Goal: Task Accomplishment & Management: Complete application form

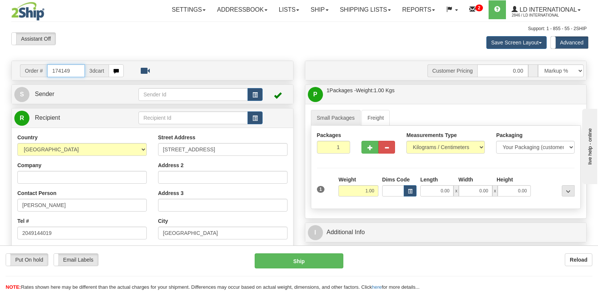
click at [74, 72] on input "174149" at bounding box center [65, 70] width 37 height 13
type input "174145"
click at [75, 199] on input "[PERSON_NAME]" at bounding box center [81, 205] width 129 height 13
click at [75, 201] on input "[PERSON_NAME]" at bounding box center [81, 205] width 129 height 13
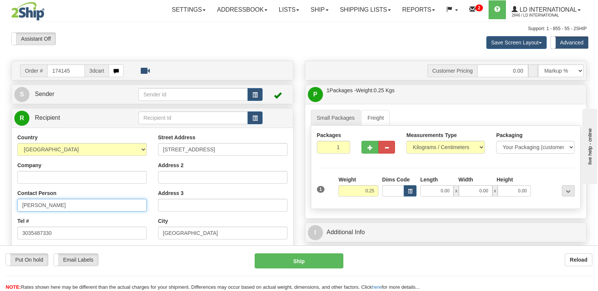
click at [75, 201] on input "[PERSON_NAME]" at bounding box center [81, 205] width 129 height 13
click at [209, 147] on input "[STREET_ADDRESS]" at bounding box center [222, 149] width 129 height 13
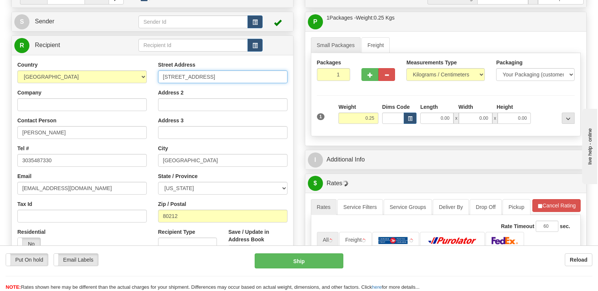
scroll to position [75, 0]
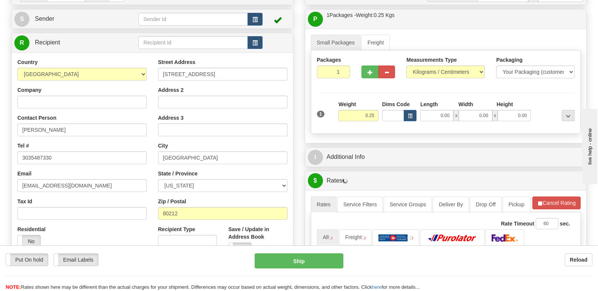
click at [219, 150] on div "City Denver" at bounding box center [222, 153] width 129 height 22
click at [221, 158] on input "[GEOGRAPHIC_DATA]" at bounding box center [222, 158] width 129 height 13
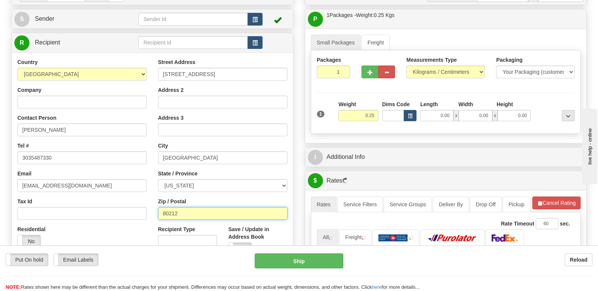
click at [196, 215] on input "80212" at bounding box center [222, 213] width 129 height 13
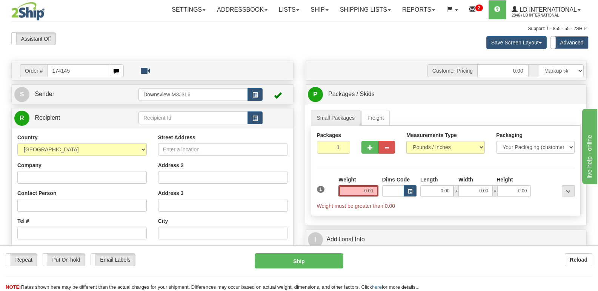
type input "174145"
